Goal: Navigation & Orientation: Go to known website

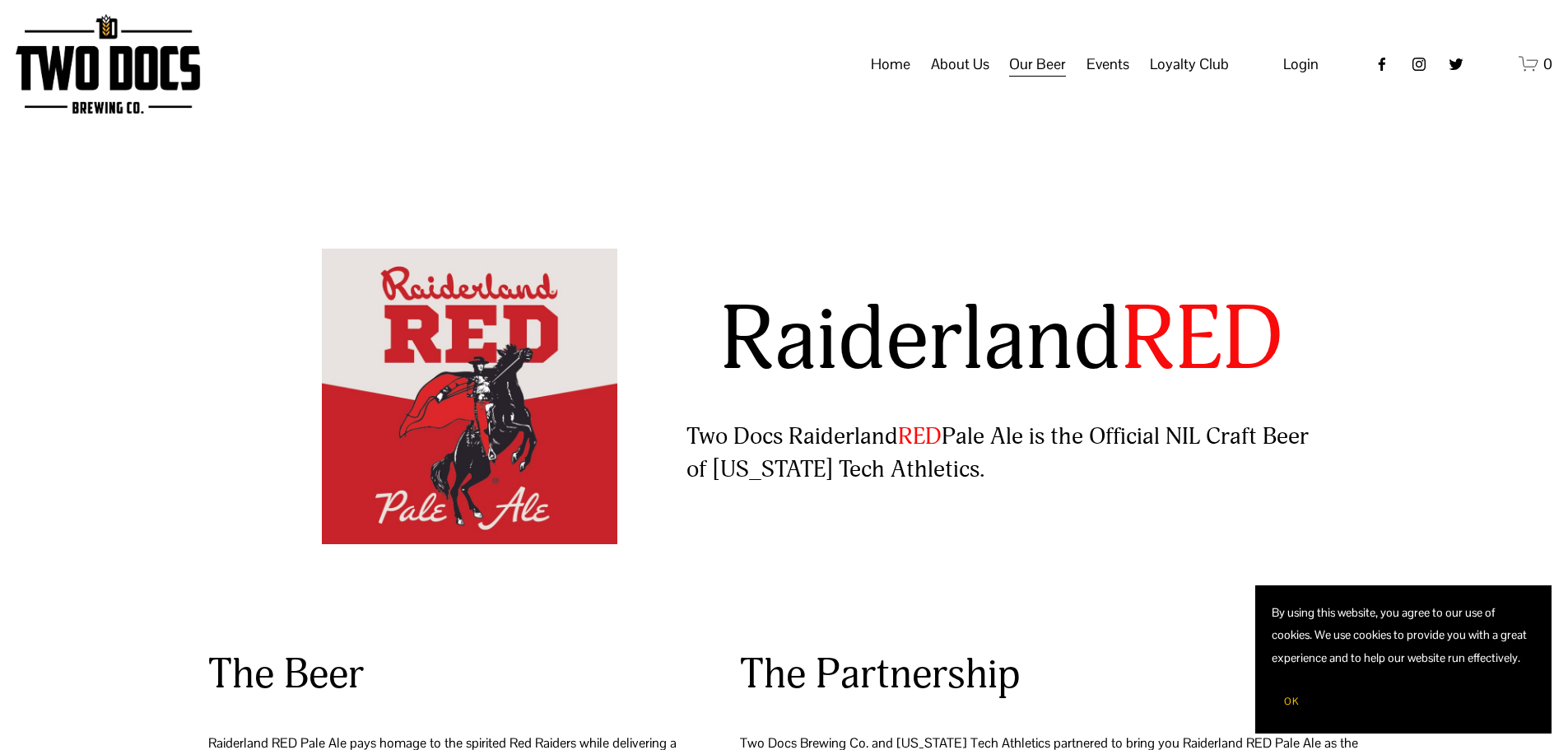
click at [958, 73] on span "About Us" at bounding box center [959, 65] width 58 height 28
click at [870, 77] on div "Home About Us Our Mission Green Initiative Our Beer Taproom Menu Distribution M…" at bounding box center [742, 65] width 973 height 31
click at [879, 80] on link "Home" at bounding box center [890, 65] width 39 height 31
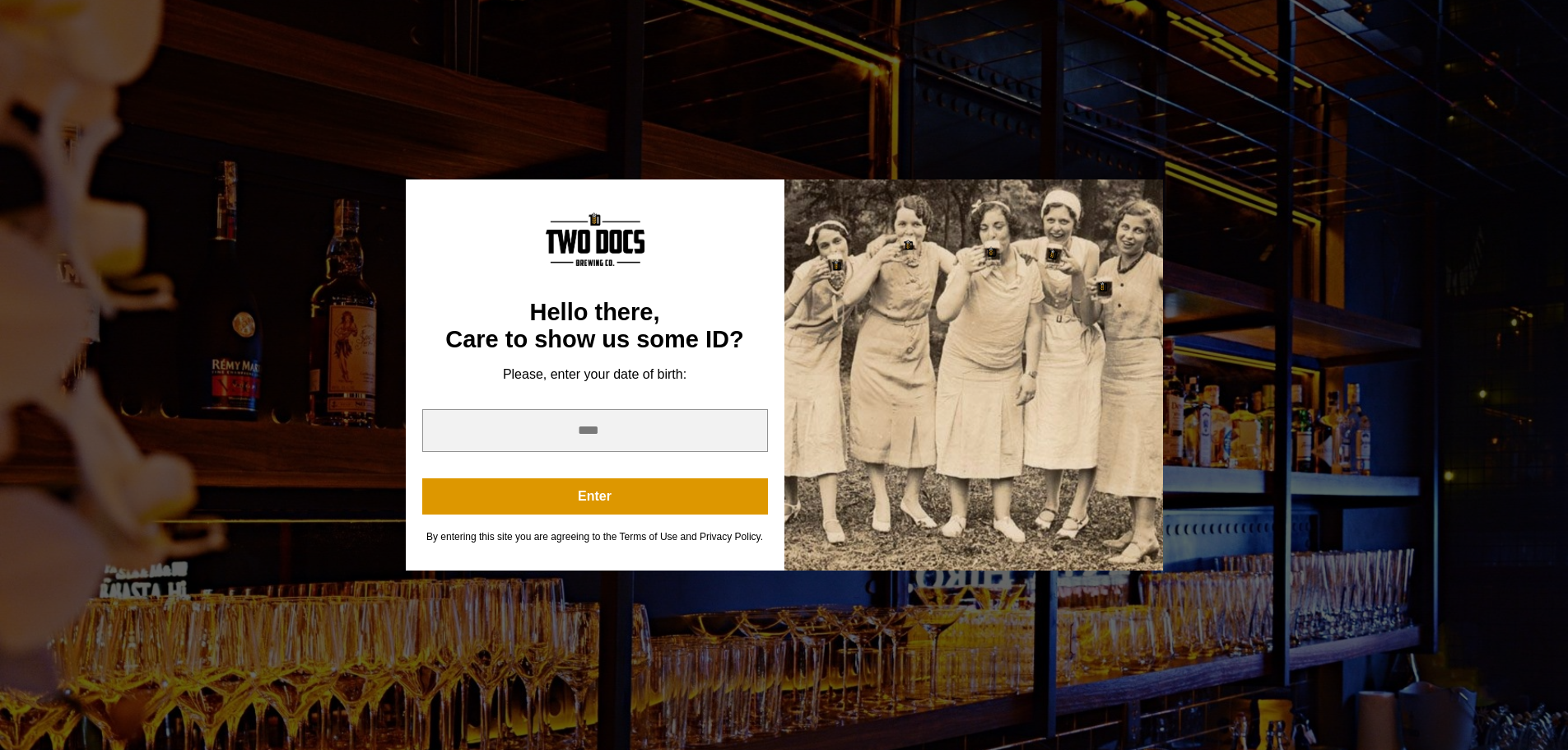
click at [1188, 125] on div "You are not old enough to view this content. Try again on your 21st birthday. H…" at bounding box center [784, 375] width 1568 height 750
